Goal: Navigation & Orientation: Understand site structure

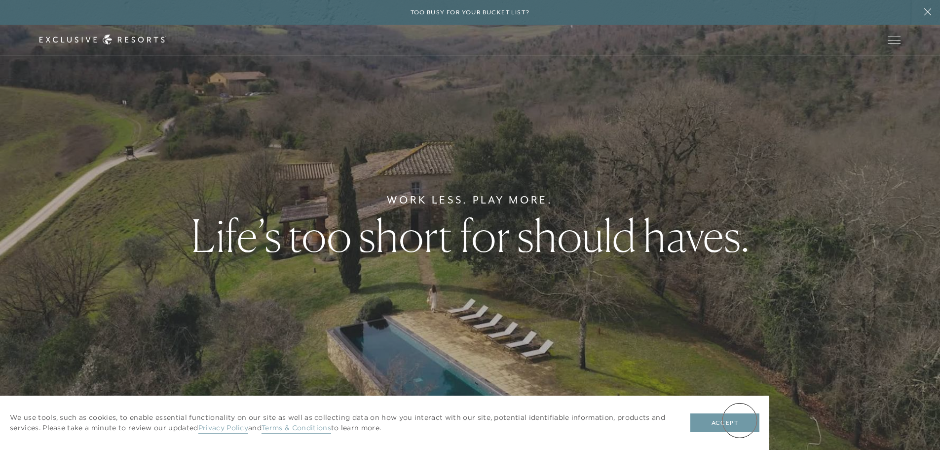
click at [739, 419] on button "Accept" at bounding box center [724, 422] width 69 height 19
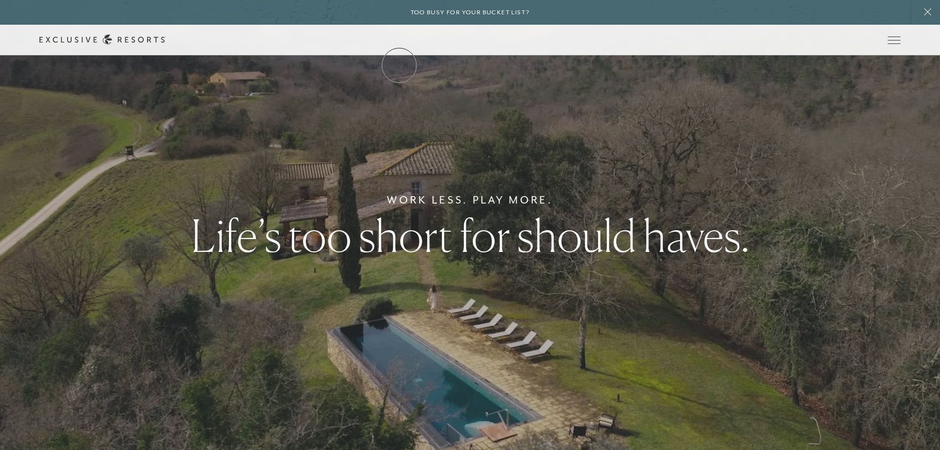
click at [0, 0] on link "The Collection" at bounding box center [0, 0] width 0 height 0
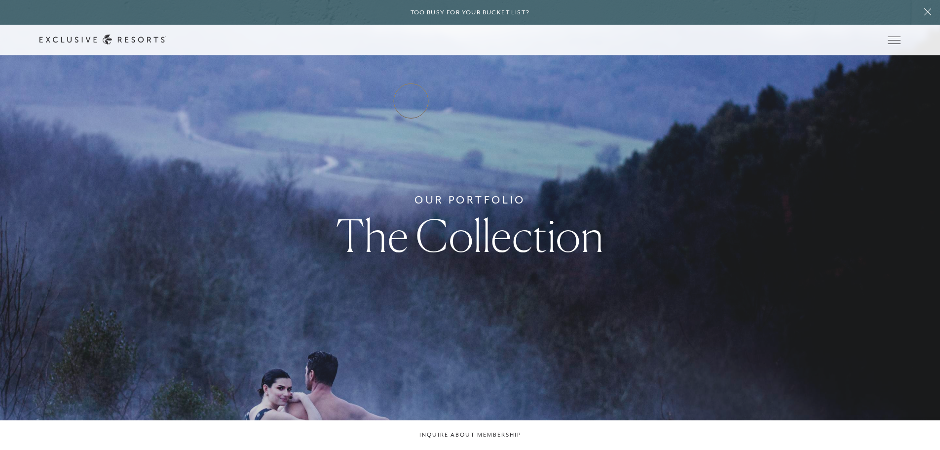
click at [0, 0] on link "Residence Collection" at bounding box center [0, 0] width 0 height 0
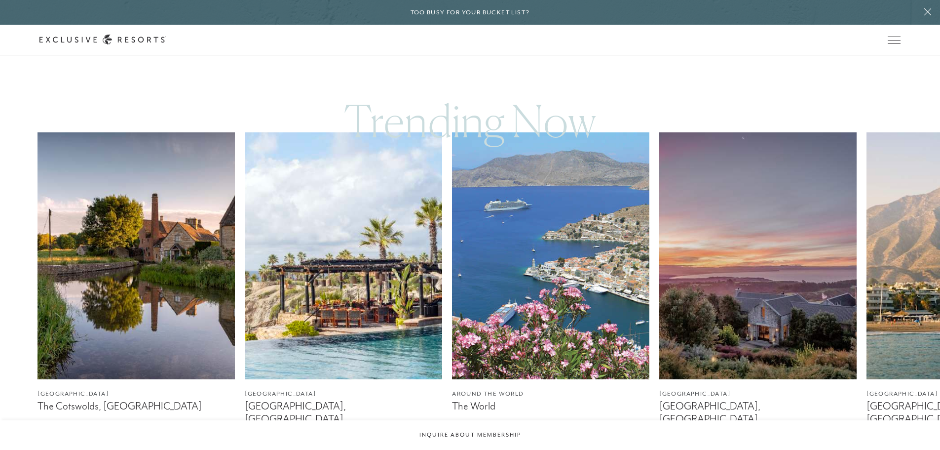
scroll to position [642, 0]
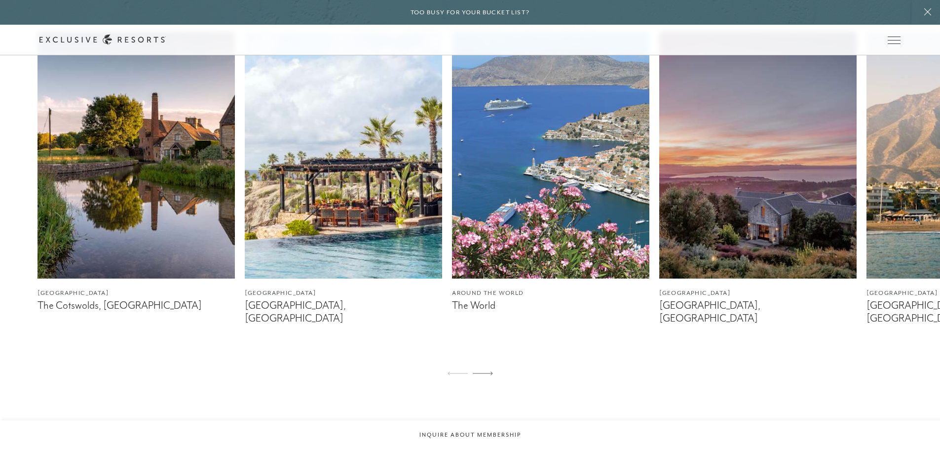
click at [304, 229] on img at bounding box center [343, 155] width 197 height 247
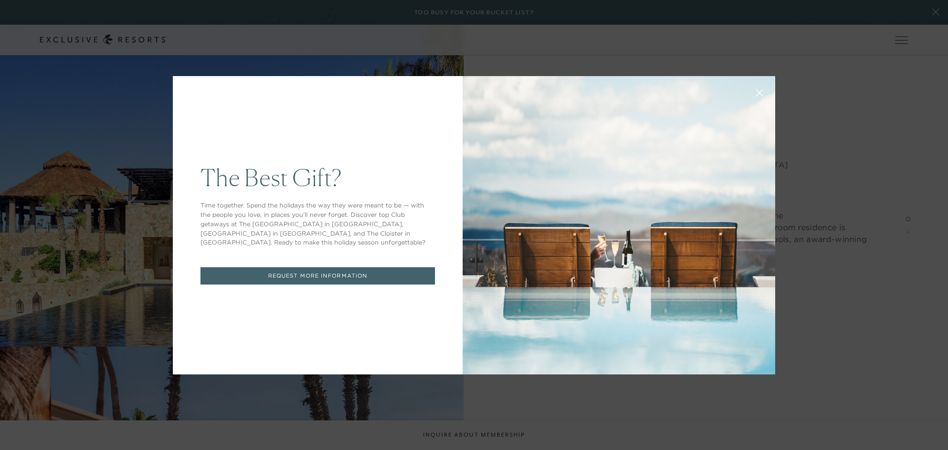
click at [759, 90] on button at bounding box center [759, 92] width 24 height 24
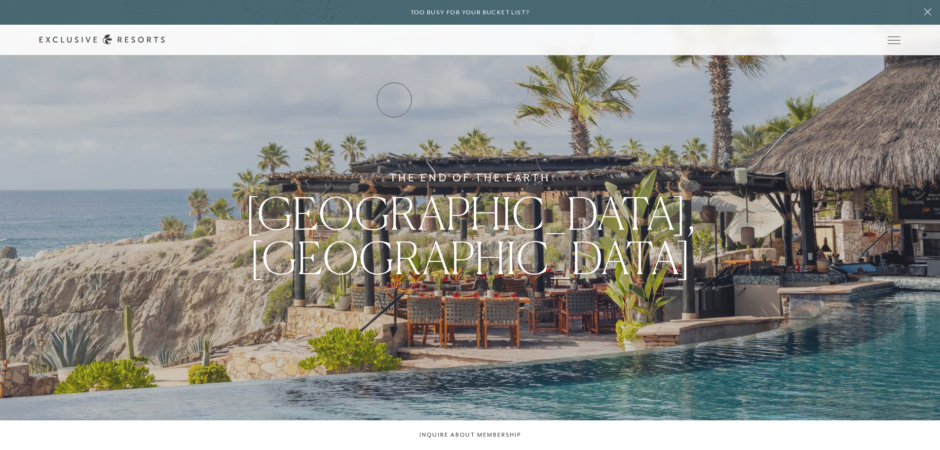
click at [0, 0] on link "Residence Collection" at bounding box center [0, 0] width 0 height 0
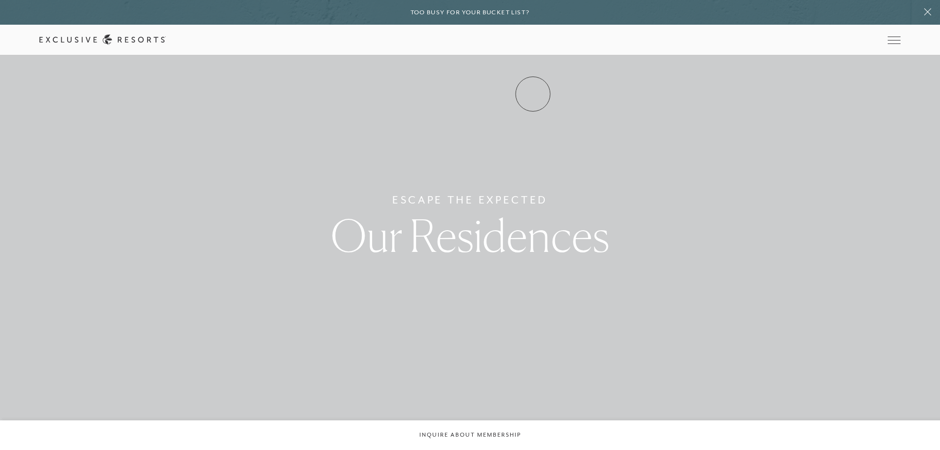
click at [0, 0] on link "Experience Collection" at bounding box center [0, 0] width 0 height 0
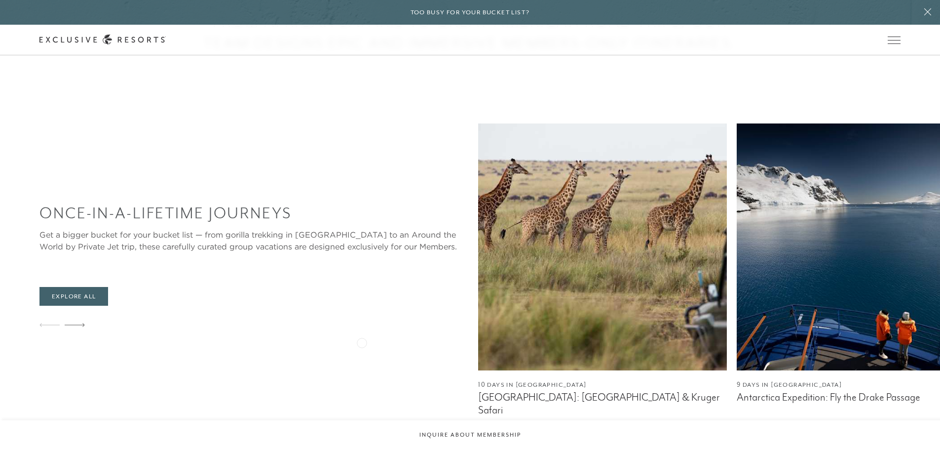
scroll to position [493, 0]
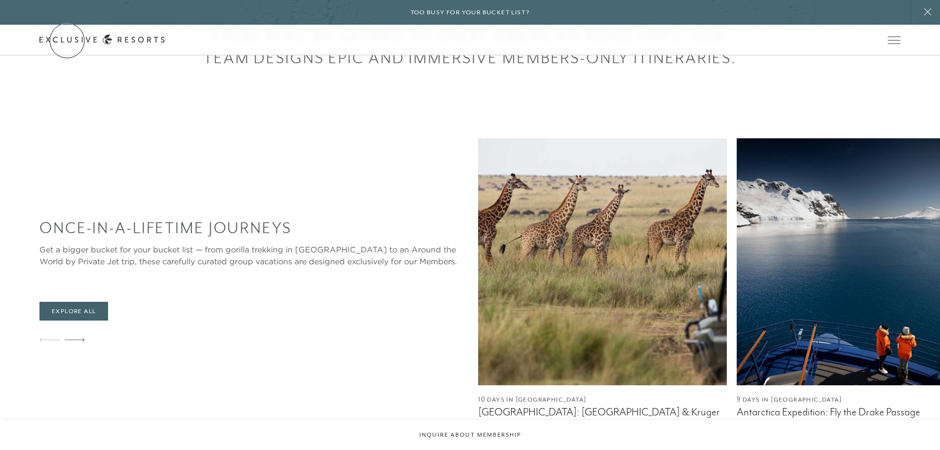
click at [0, 0] on link "Get Started" at bounding box center [0, 0] width 0 height 0
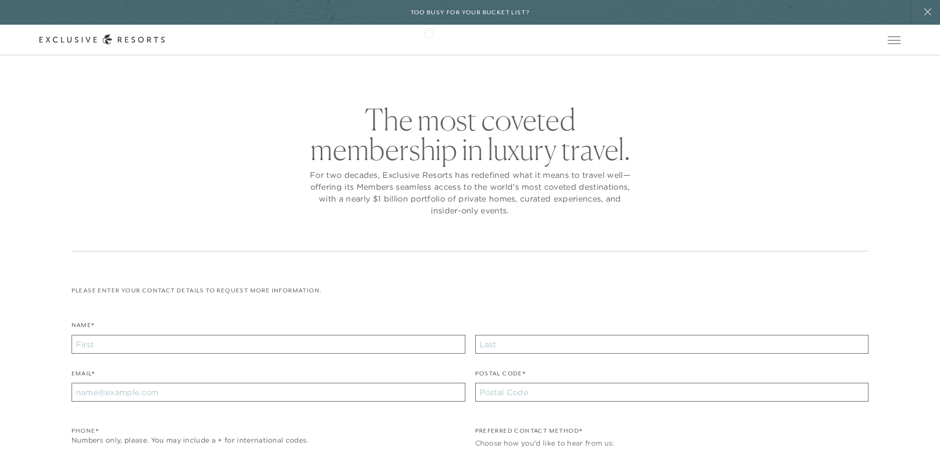
click at [429, 32] on div "Schedule a Meeting Get Started Visit home page Member Login Schedule a Meeting …" at bounding box center [470, 40] width 940 height 31
click at [166, 41] on icon at bounding box center [102, 40] width 126 height 10
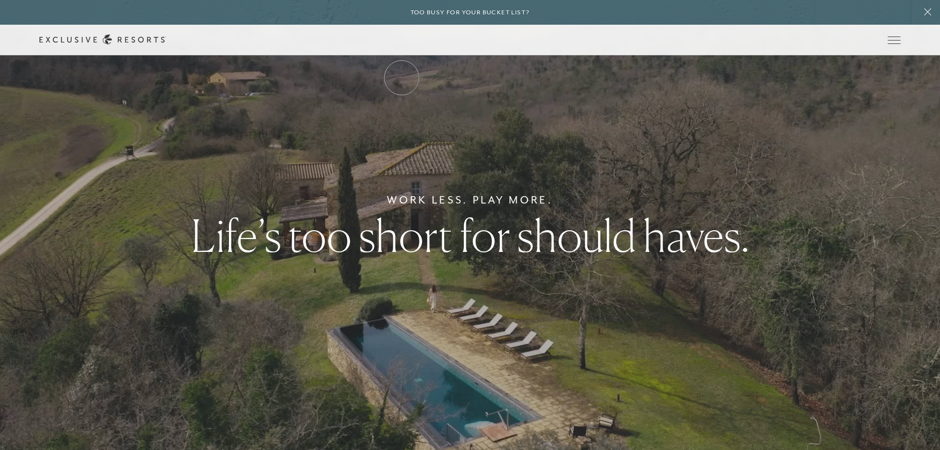
click at [0, 0] on link "The Collection" at bounding box center [0, 0] width 0 height 0
